Goal: Task Accomplishment & Management: Manage account settings

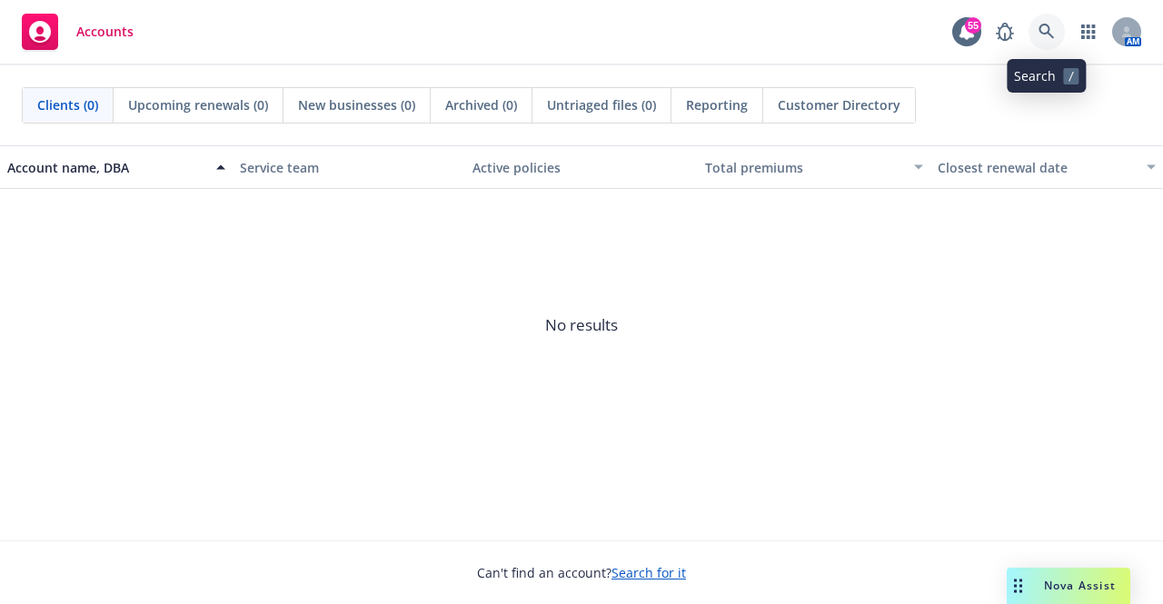
click at [1046, 36] on icon at bounding box center [1046, 32] width 16 height 16
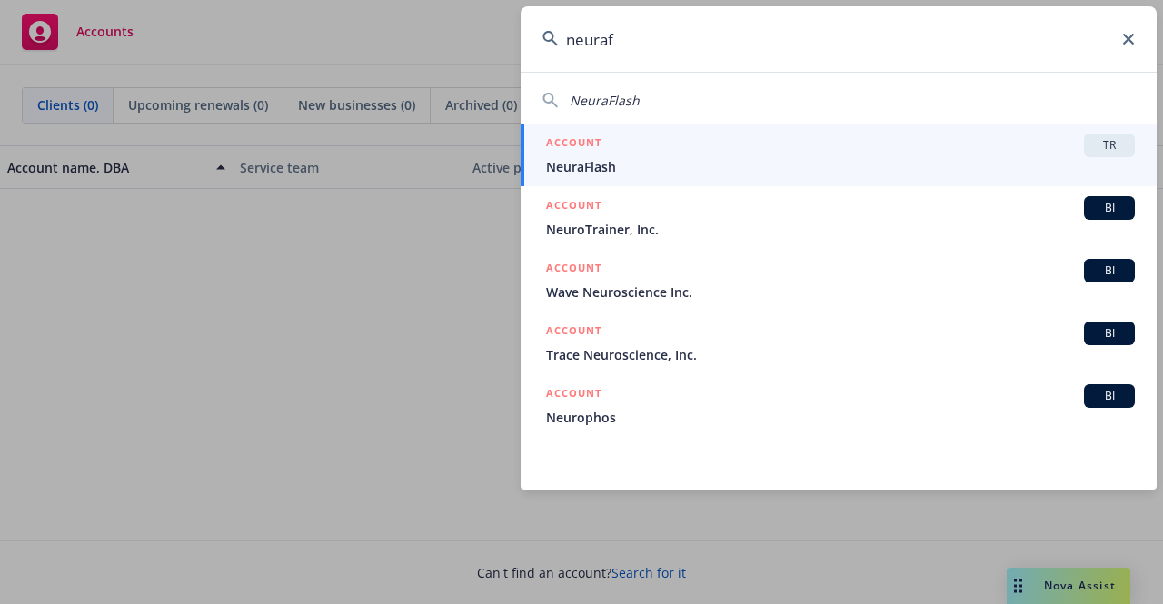
type input "neuraf"
click at [741, 157] on span "NeuraFlash" at bounding box center [840, 166] width 589 height 19
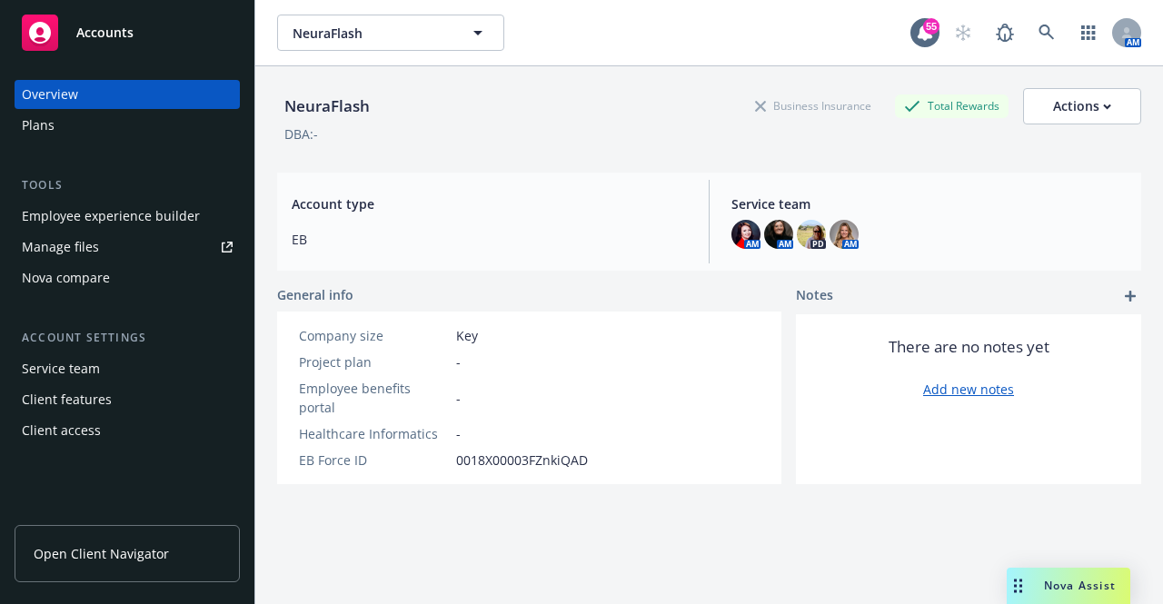
click at [104, 119] on div "Plans" at bounding box center [127, 125] width 211 height 29
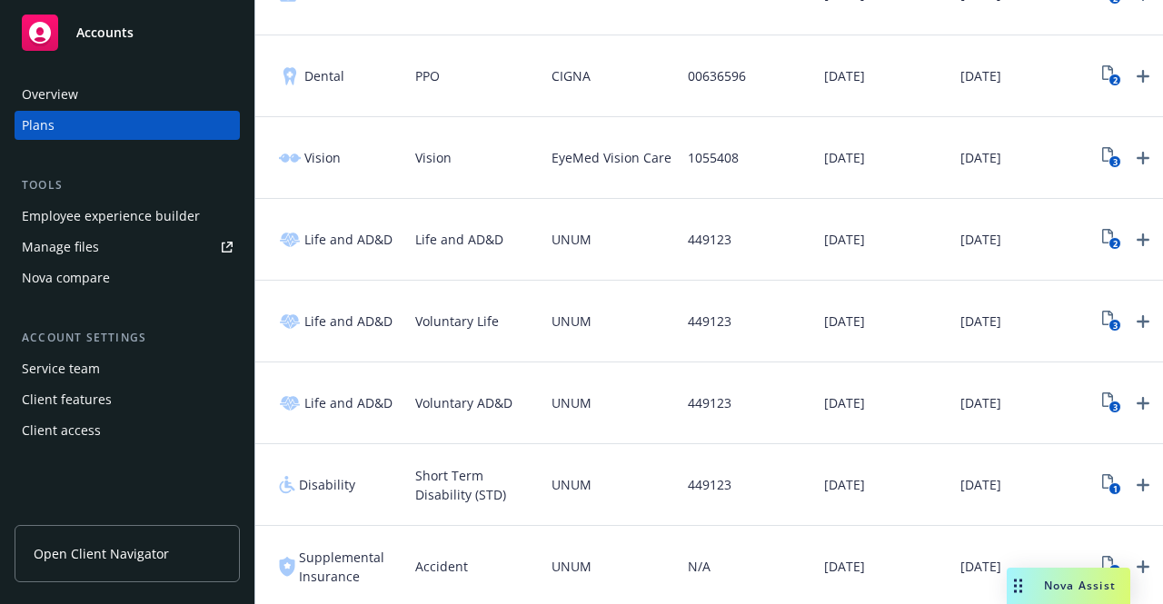
scroll to position [0, 314]
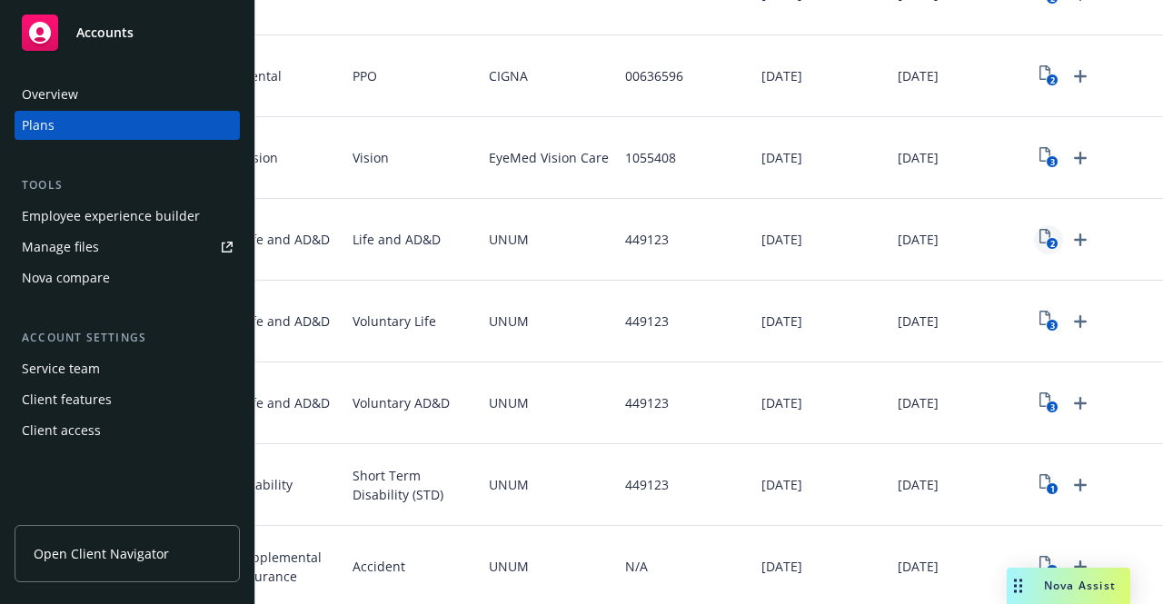
click at [1039, 240] on icon "2" at bounding box center [1048, 239] width 19 height 21
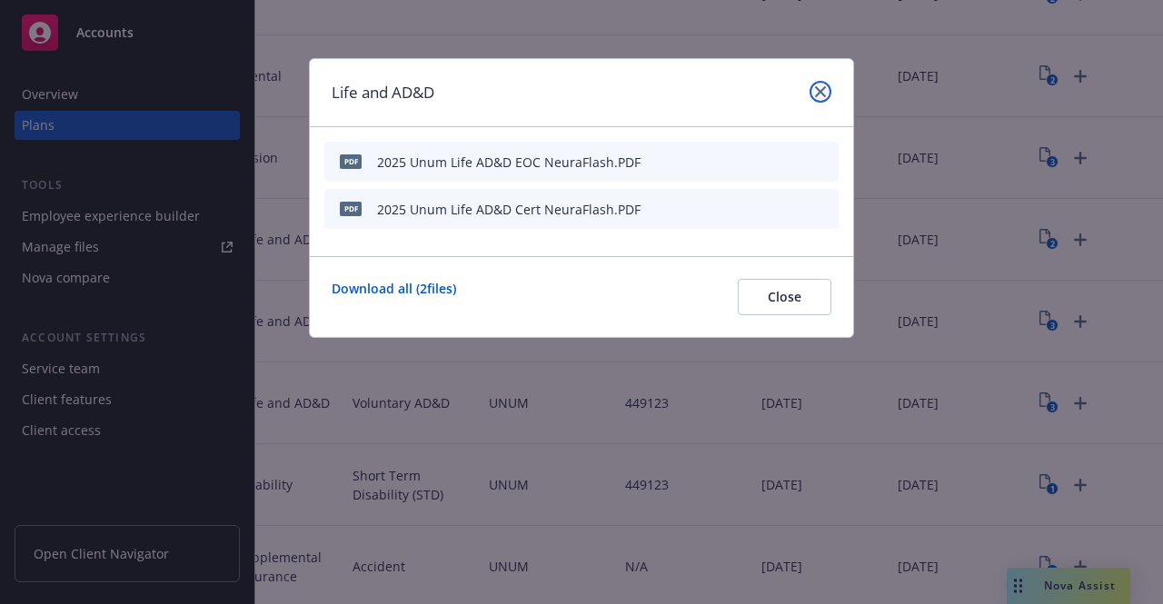
click at [819, 90] on icon "close" at bounding box center [820, 91] width 11 height 11
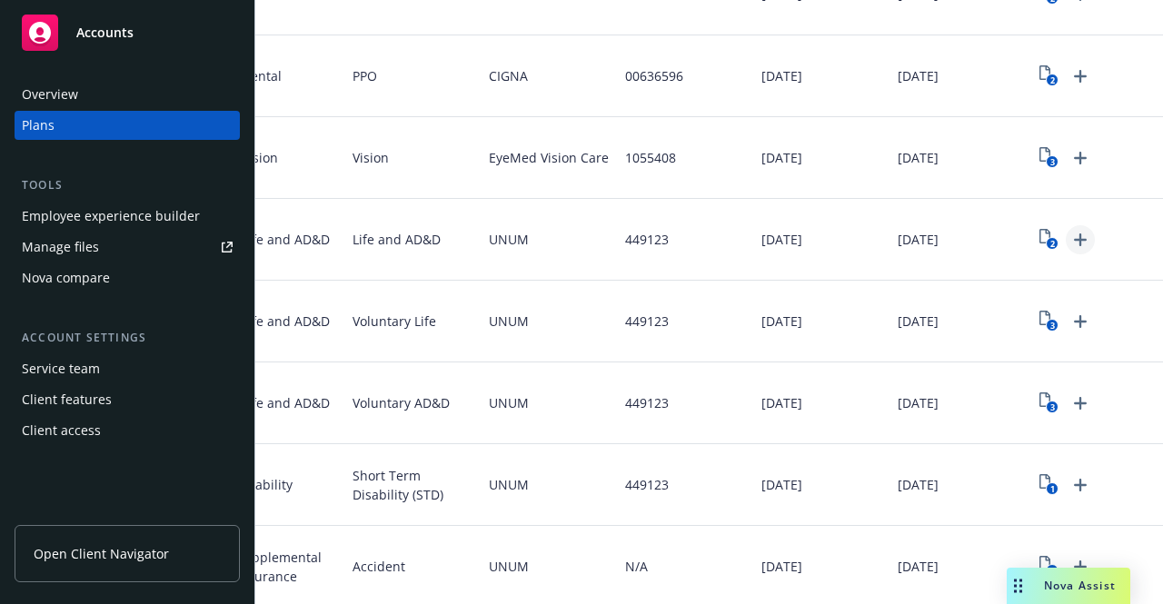
click at [1074, 238] on icon "Upload Plan Documents" at bounding box center [1080, 239] width 13 height 13
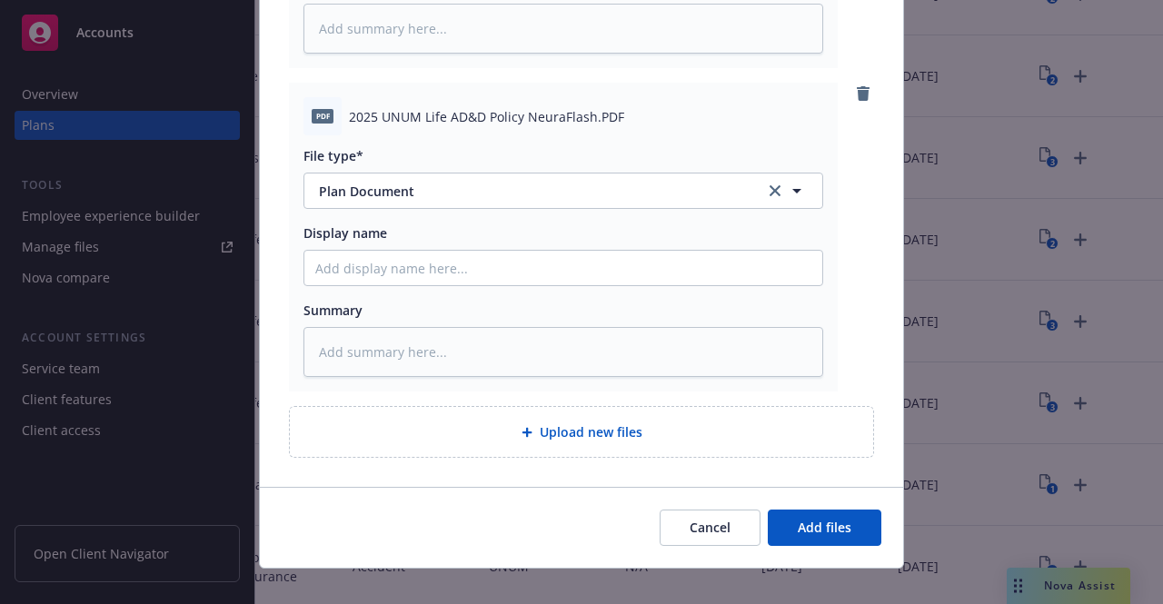
scroll to position [476, 0]
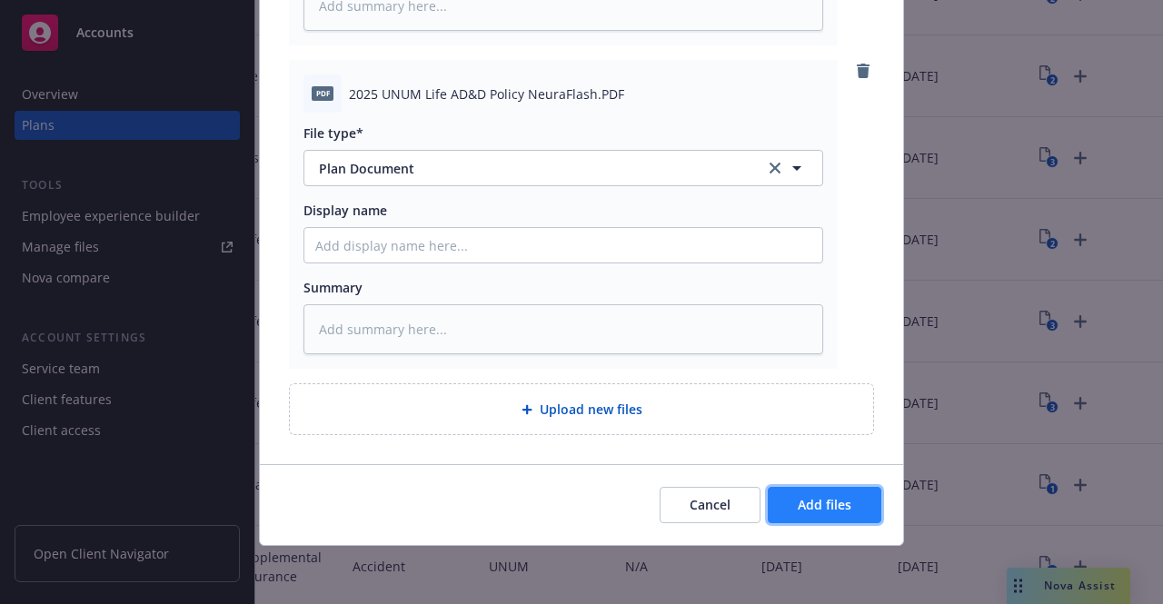
click at [806, 505] on span "Add files" at bounding box center [824, 504] width 54 height 17
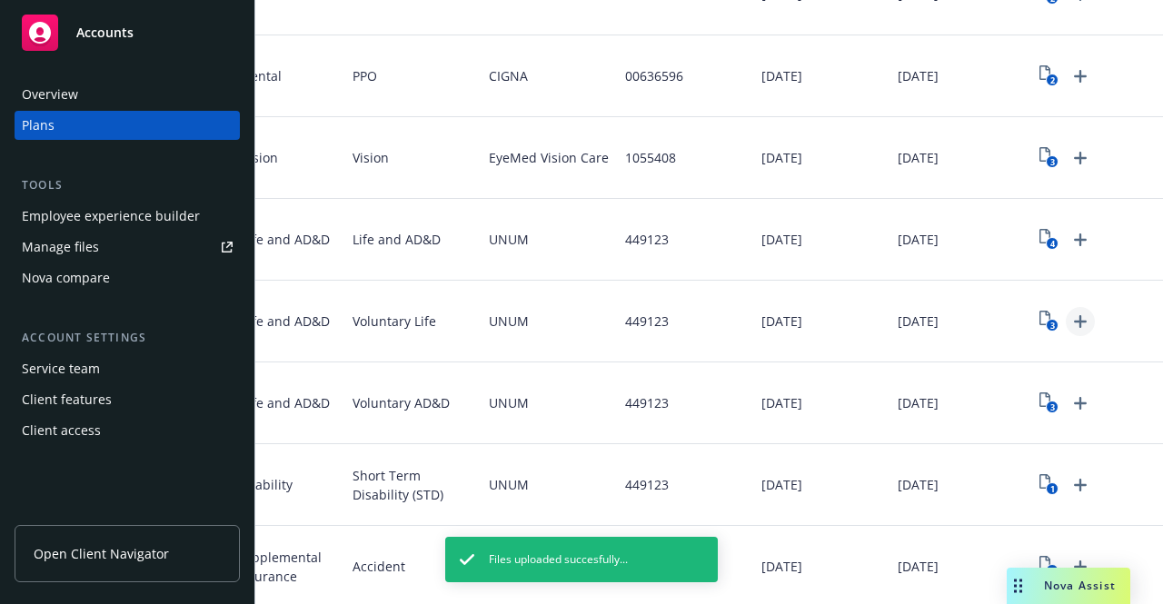
click at [1069, 325] on icon "Upload Plan Documents" at bounding box center [1080, 322] width 22 height 22
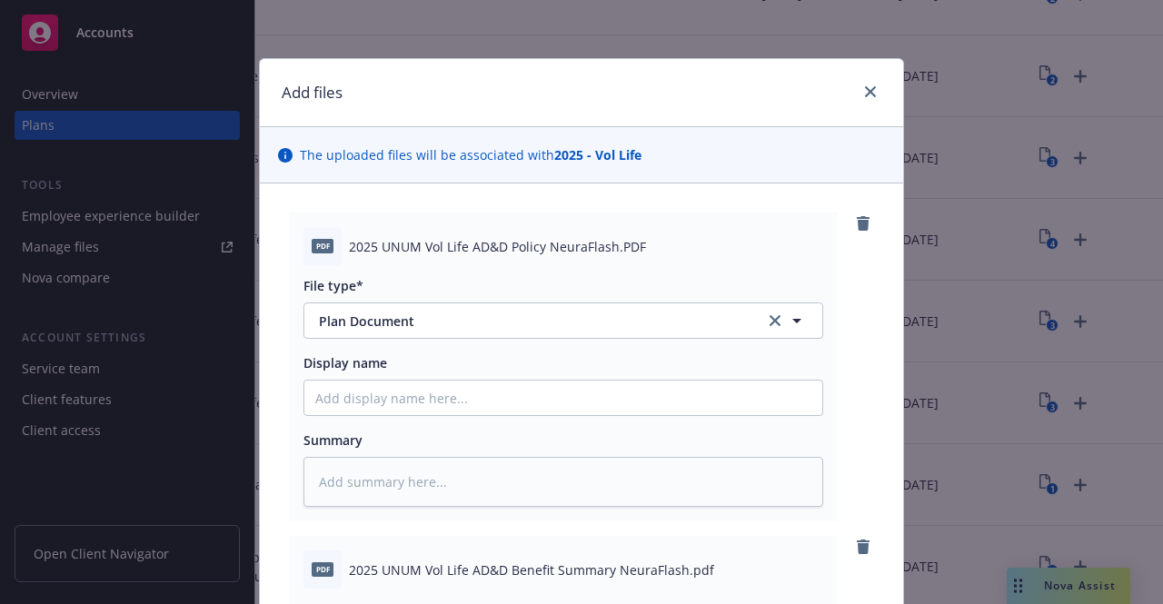
scroll to position [476, 0]
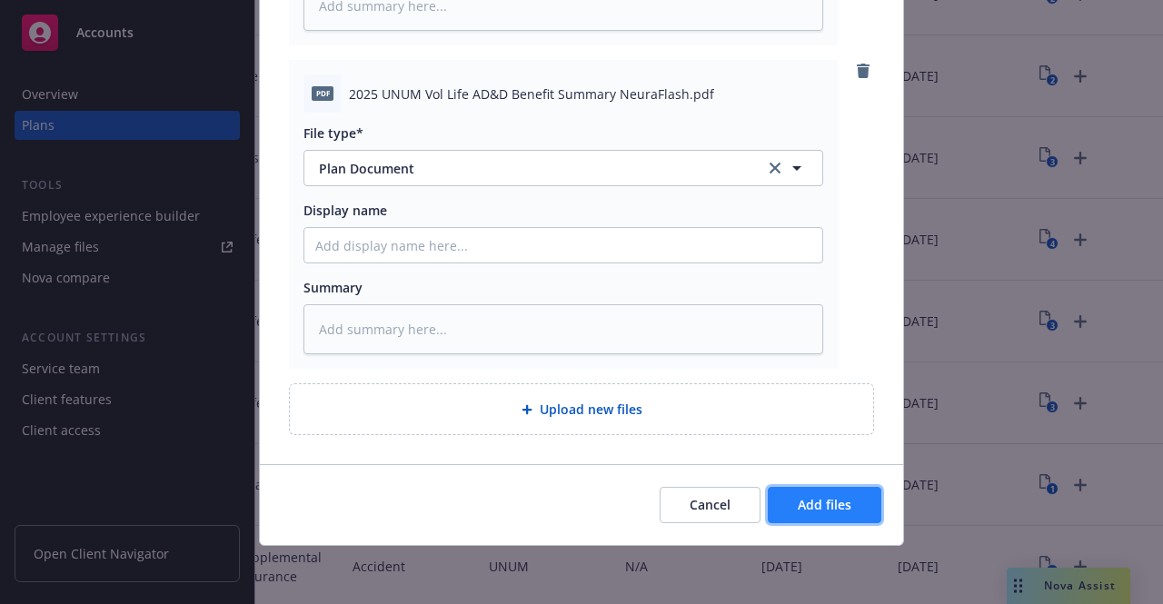
click at [832, 497] on span "Add files" at bounding box center [824, 504] width 54 height 17
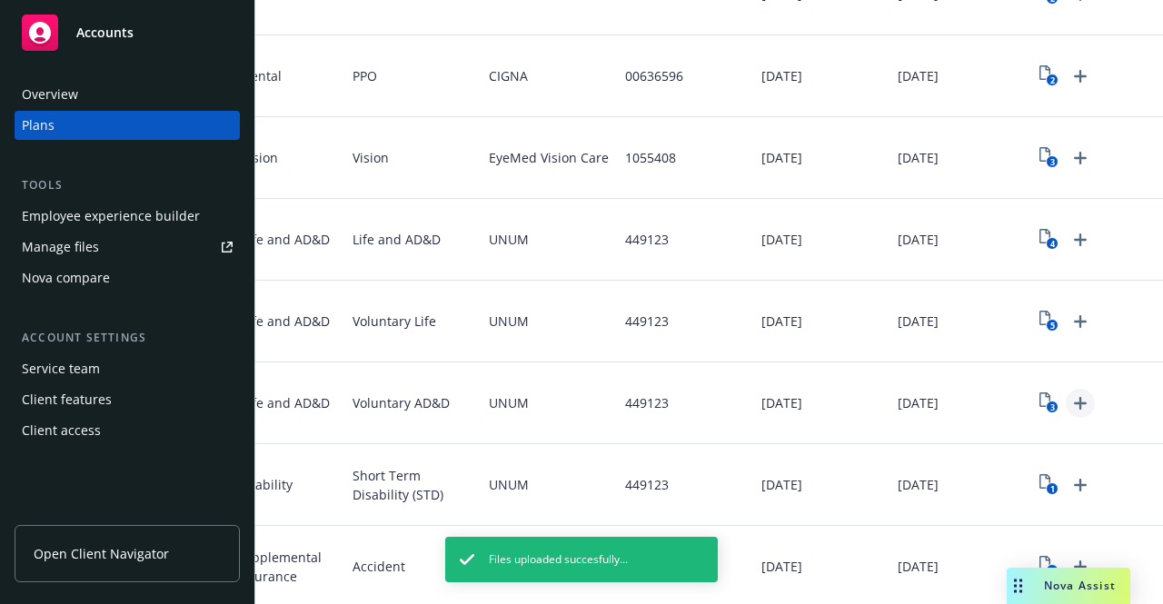
click at [1074, 402] on icon "Upload Plan Documents" at bounding box center [1080, 403] width 13 height 13
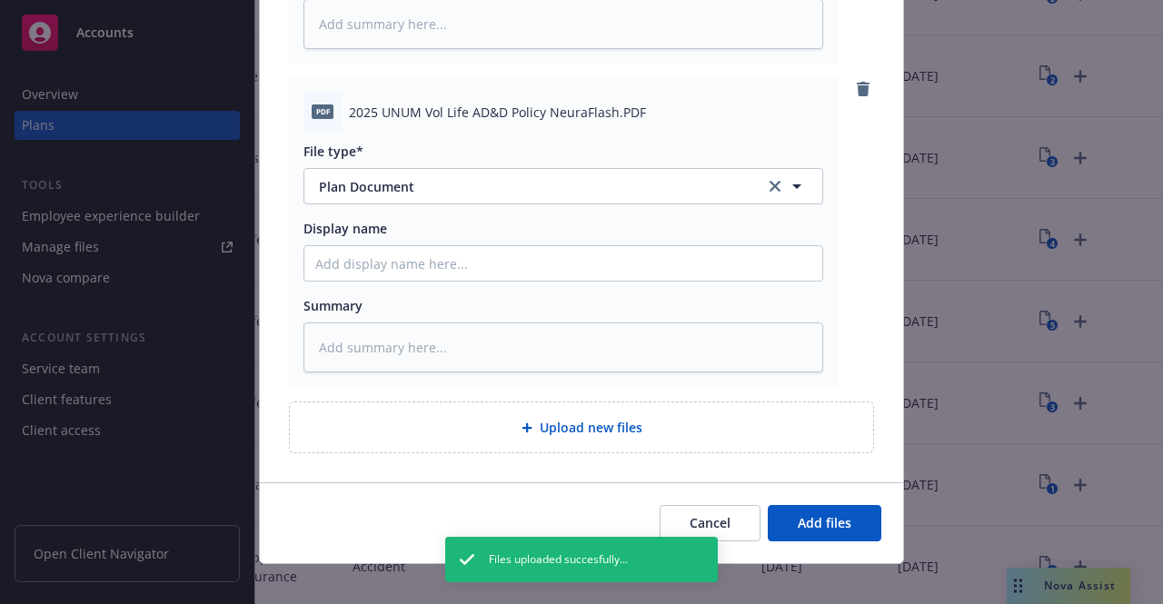
scroll to position [476, 0]
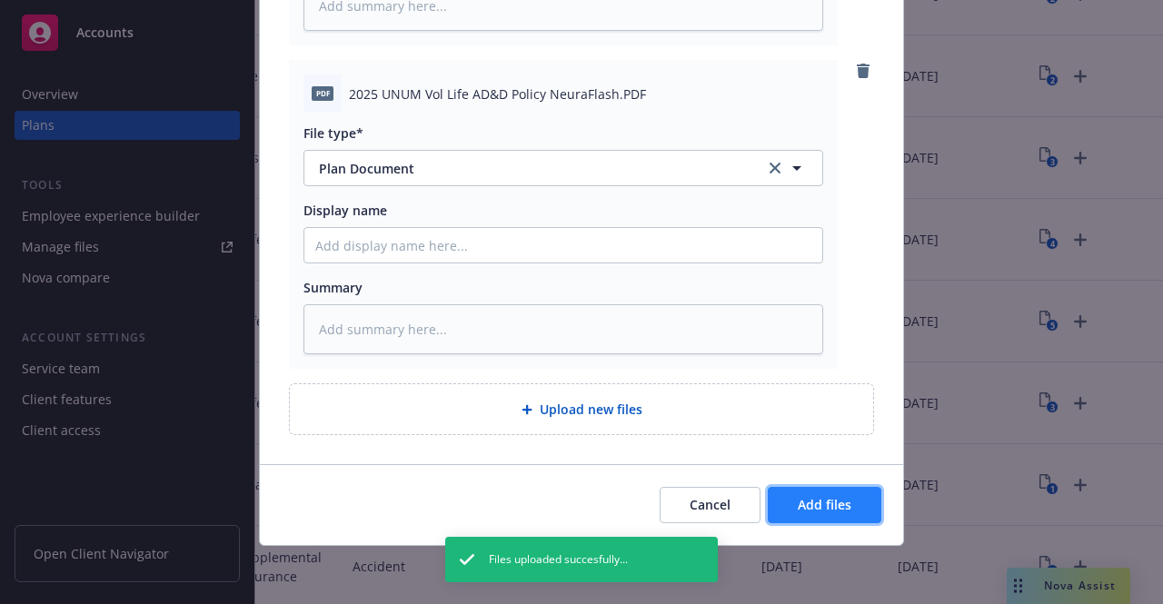
click at [818, 518] on button "Add files" at bounding box center [824, 505] width 114 height 36
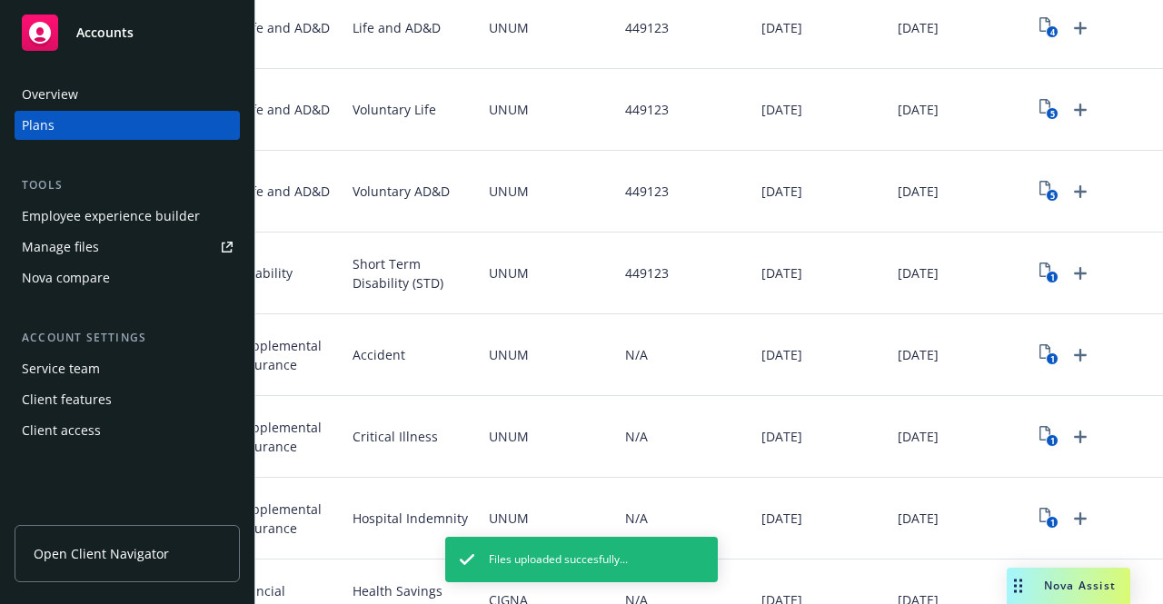
scroll to position [599, 0]
click at [1069, 346] on icon "Upload Plan Documents" at bounding box center [1080, 354] width 22 height 22
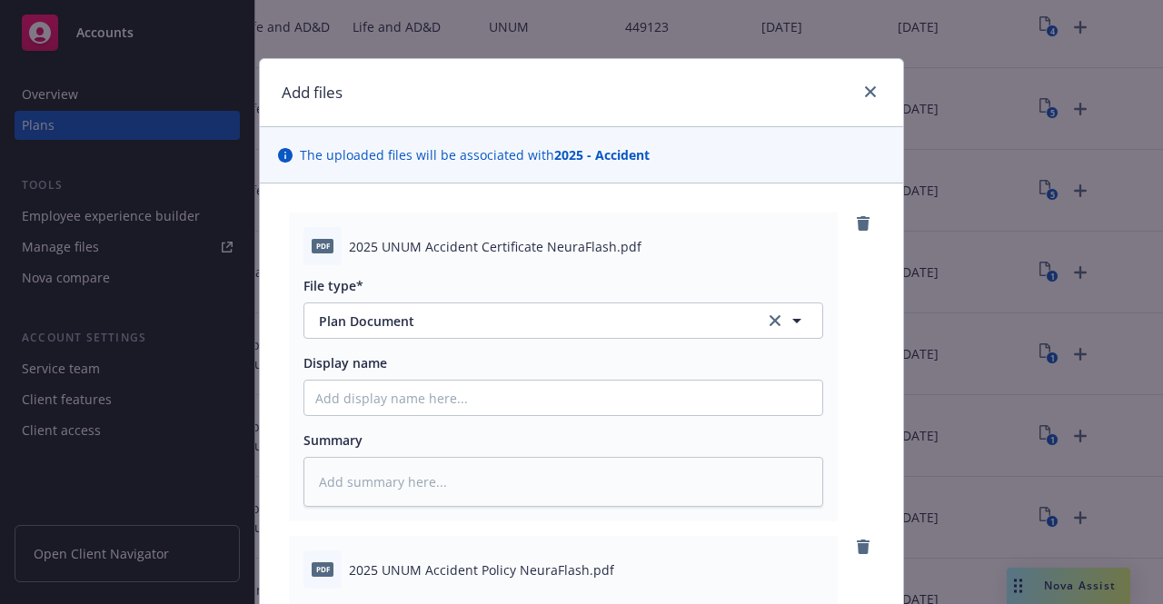
scroll to position [476, 0]
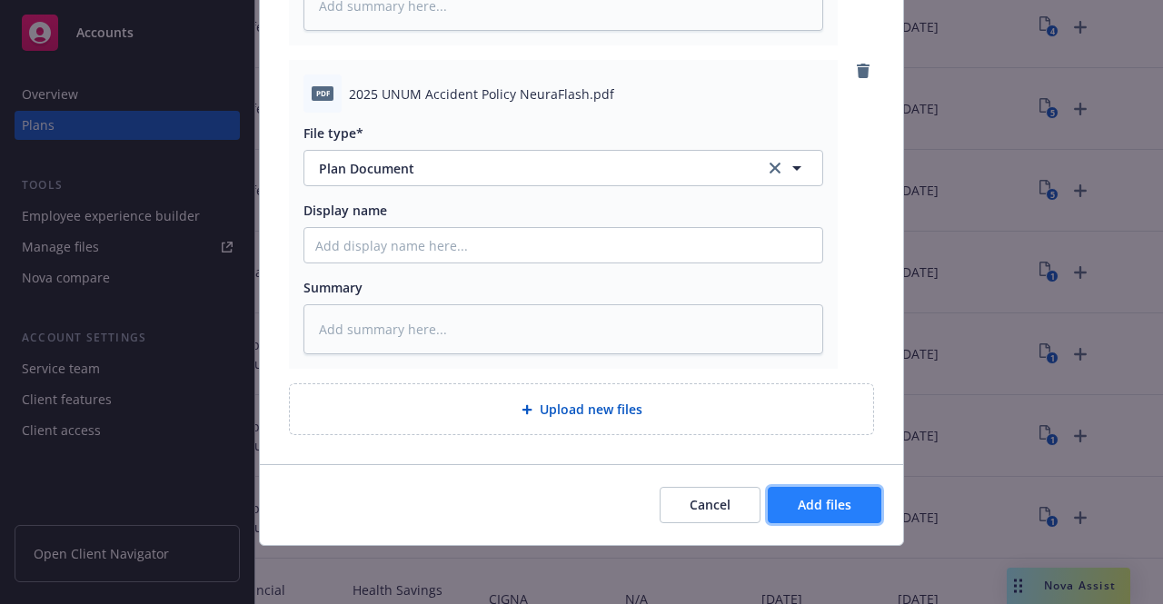
click at [841, 510] on span "Add files" at bounding box center [824, 504] width 54 height 17
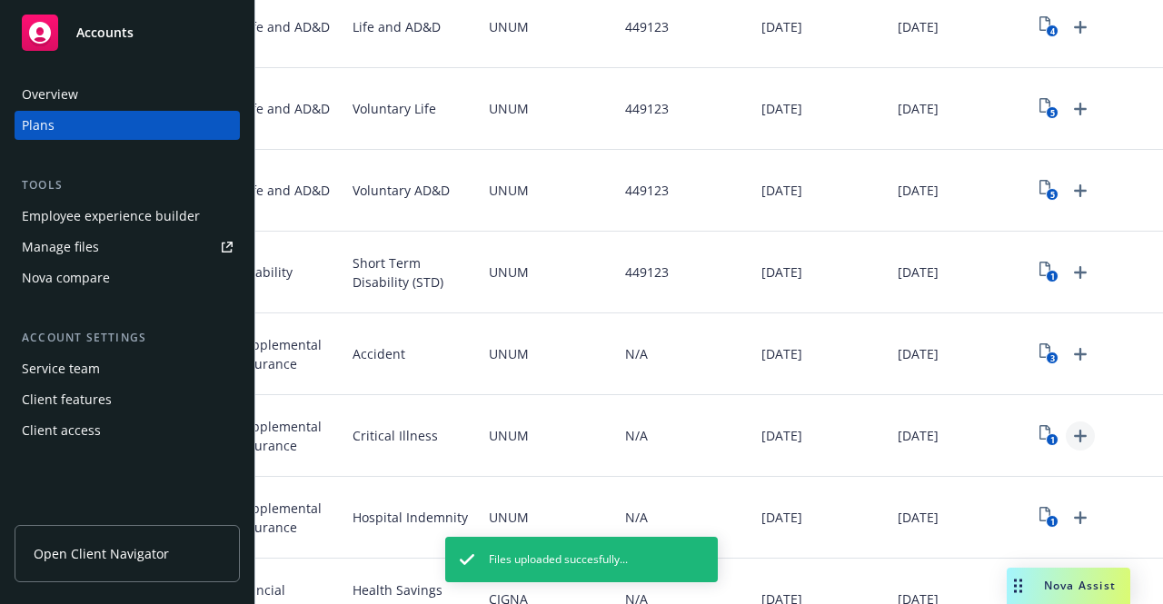
click at [1073, 425] on icon "Upload Plan Documents" at bounding box center [1080, 436] width 22 height 22
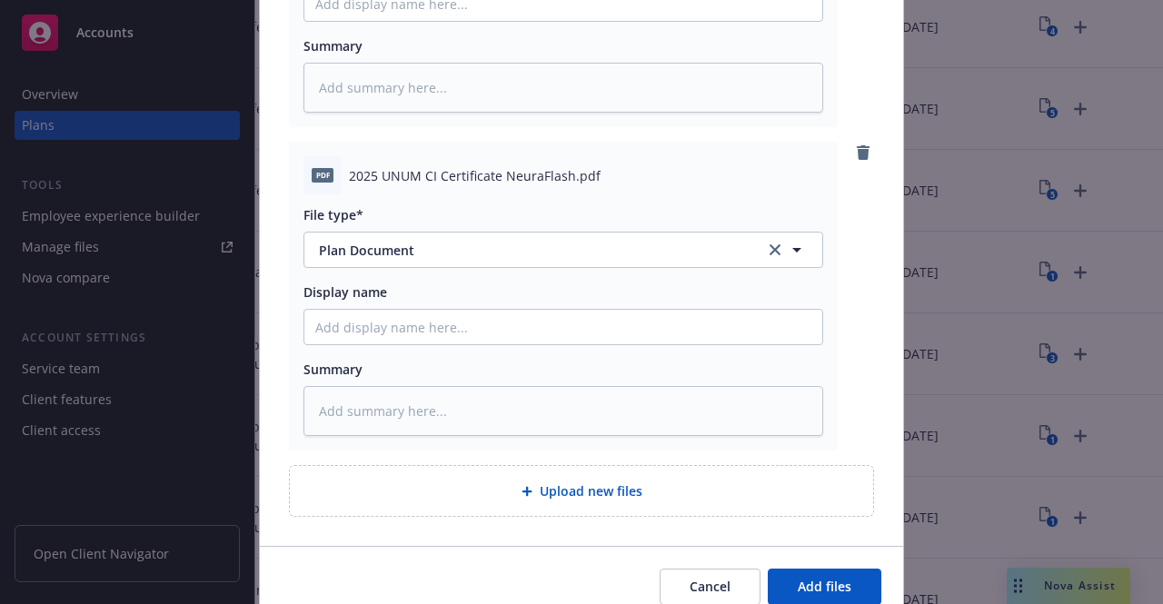
scroll to position [476, 0]
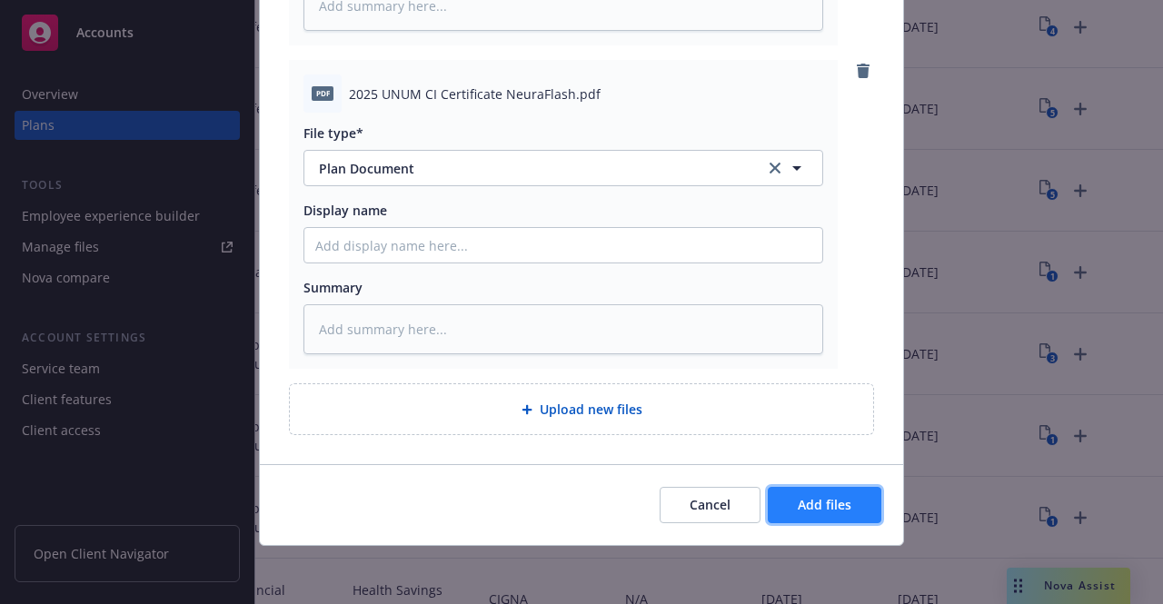
click at [797, 505] on span "Add files" at bounding box center [824, 504] width 54 height 17
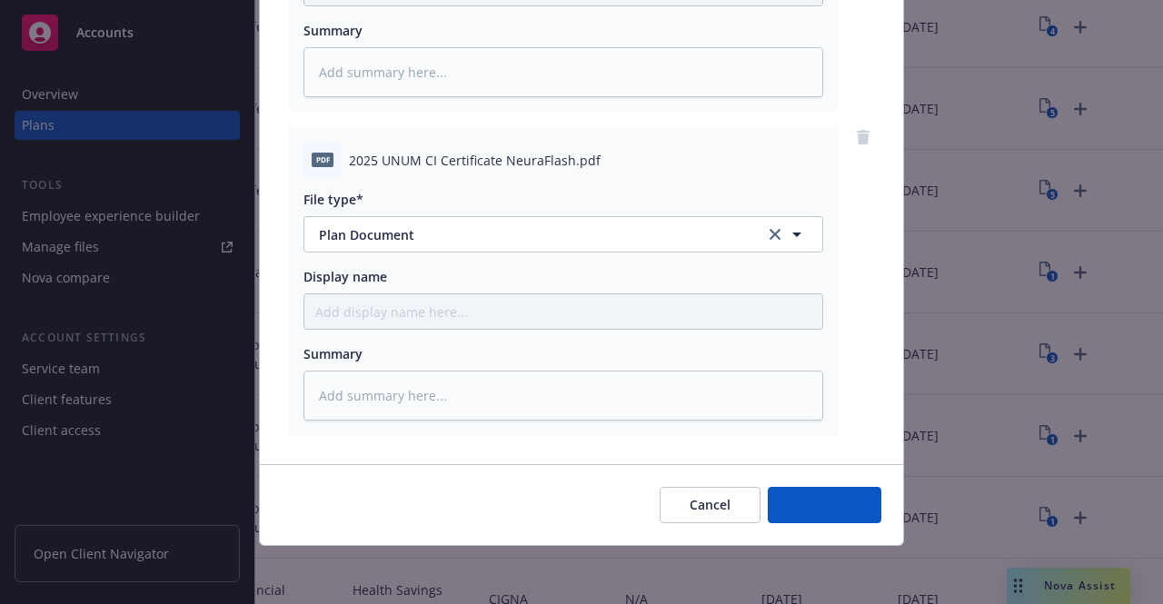
scroll to position [410, 0]
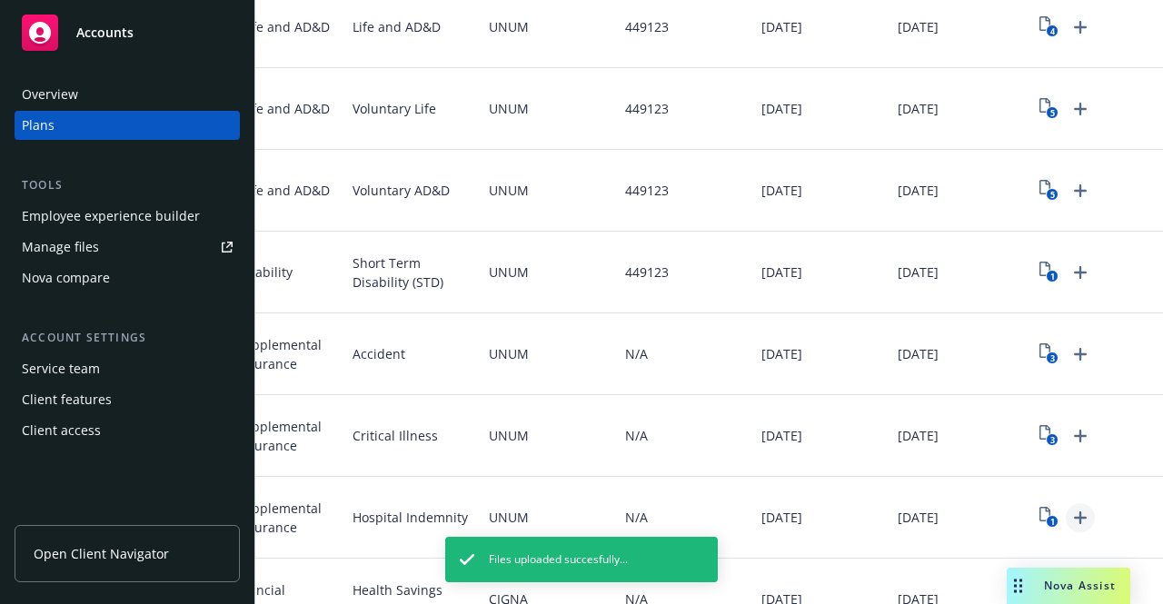
click at [1069, 524] on icon "Upload Plan Documents" at bounding box center [1080, 518] width 22 height 22
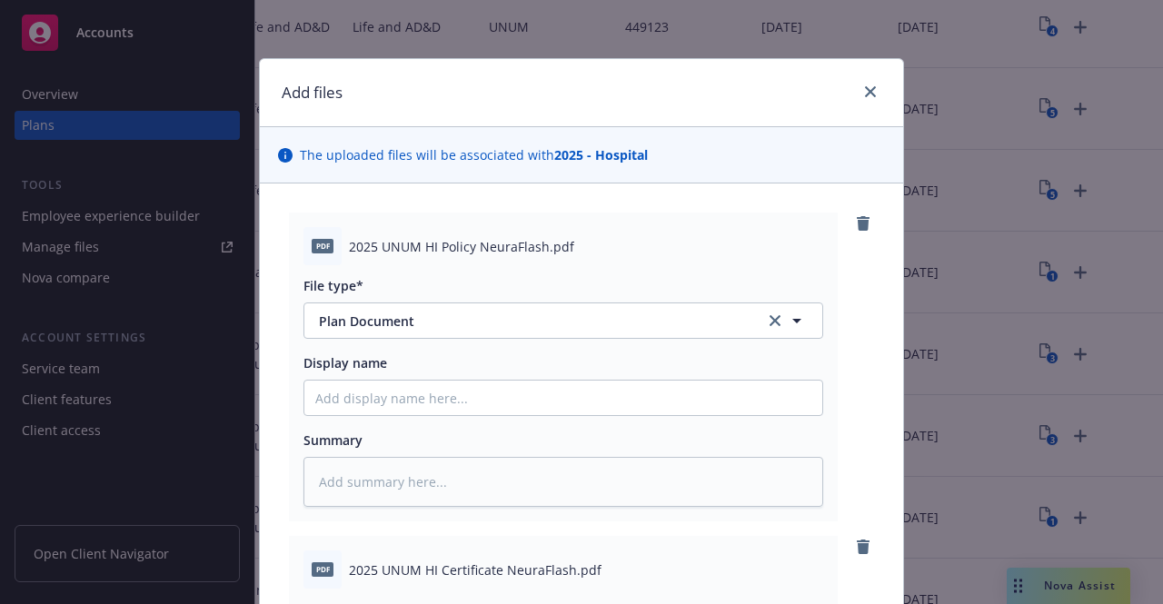
scroll to position [476, 0]
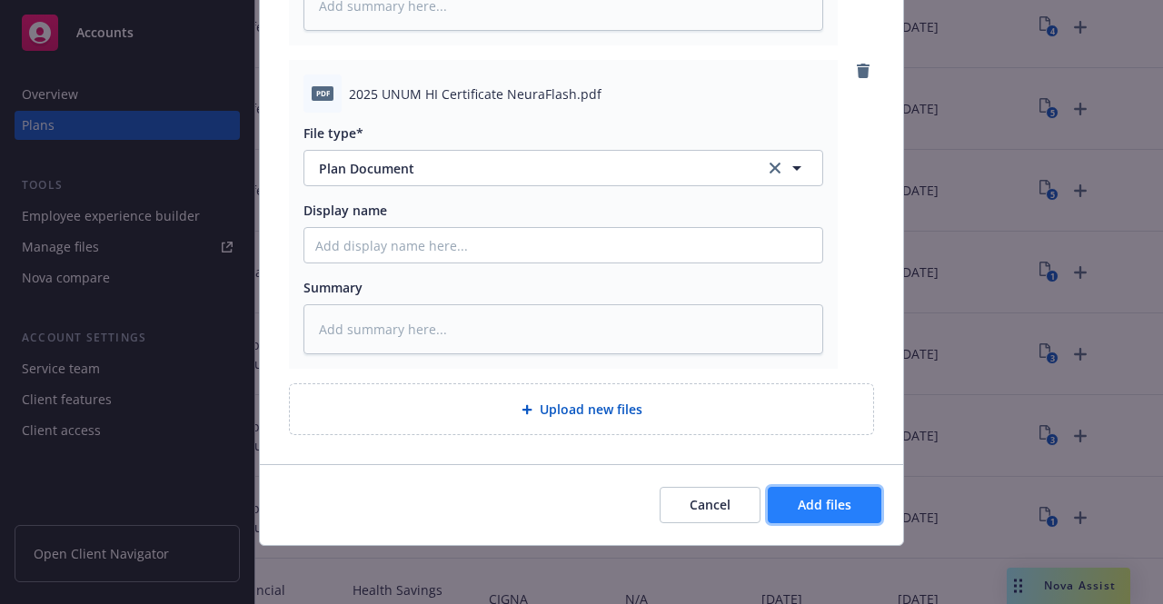
click at [796, 495] on button "Add files" at bounding box center [824, 505] width 114 height 36
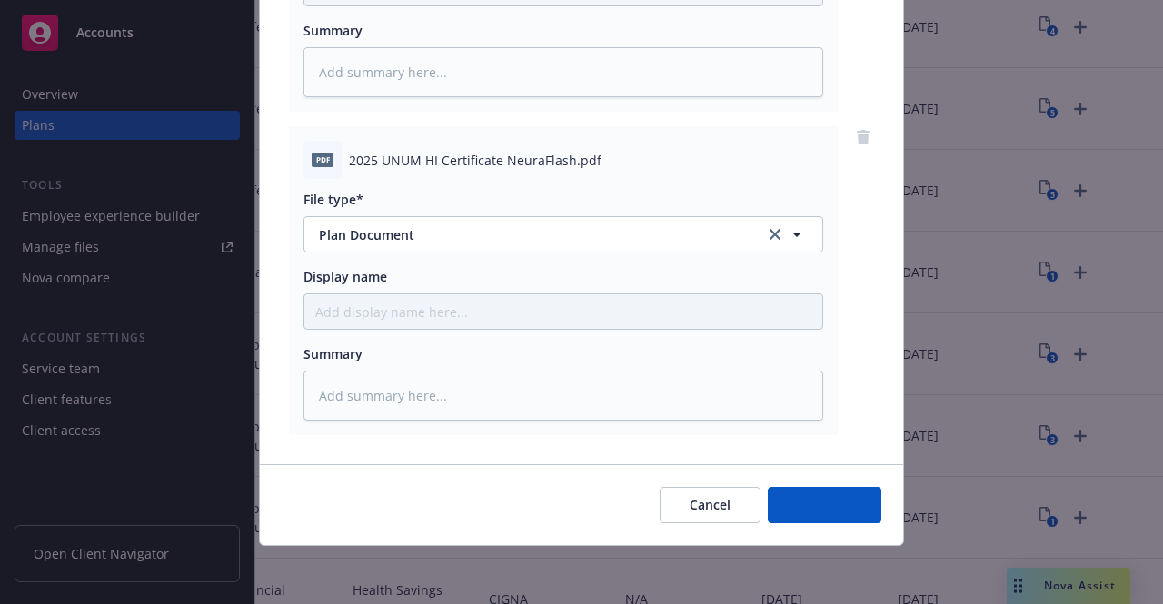
scroll to position [410, 0]
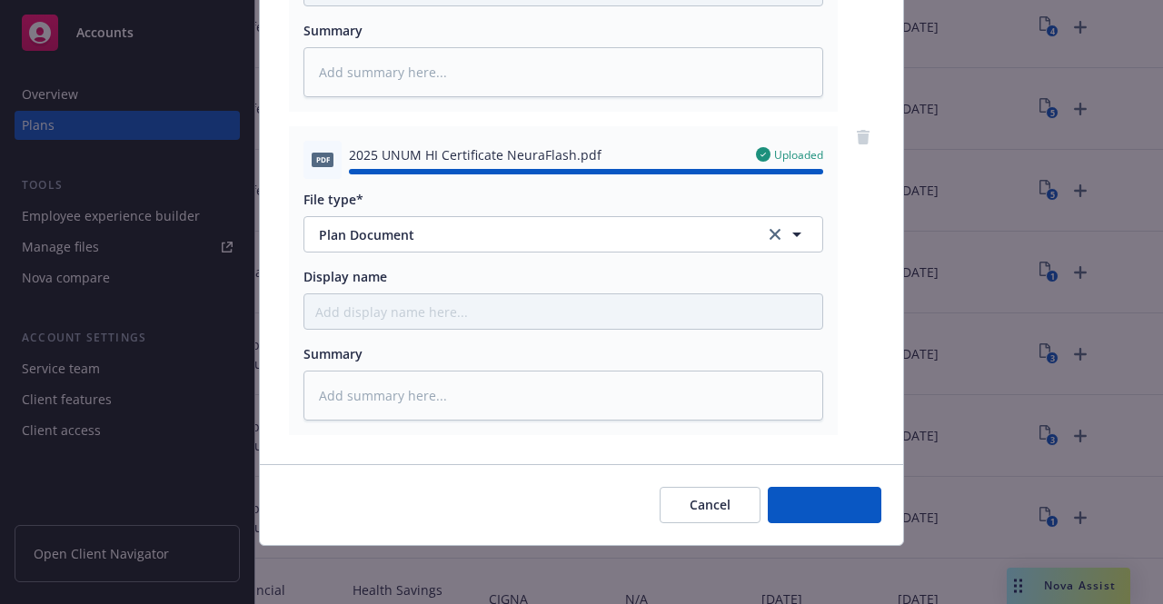
type textarea "x"
